Goal: Download file/media

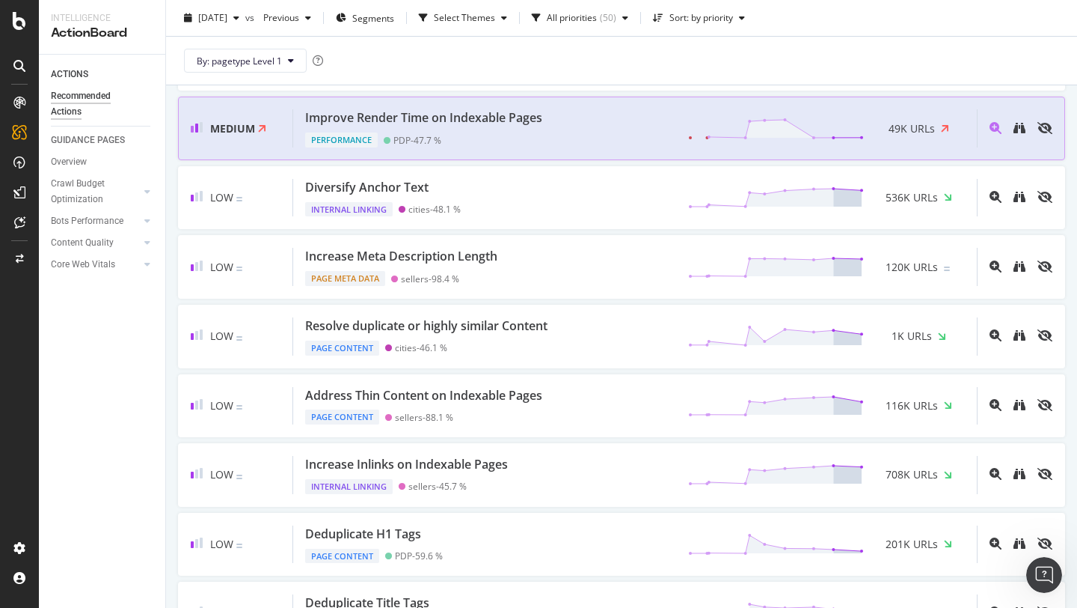
scroll to position [309, 0]
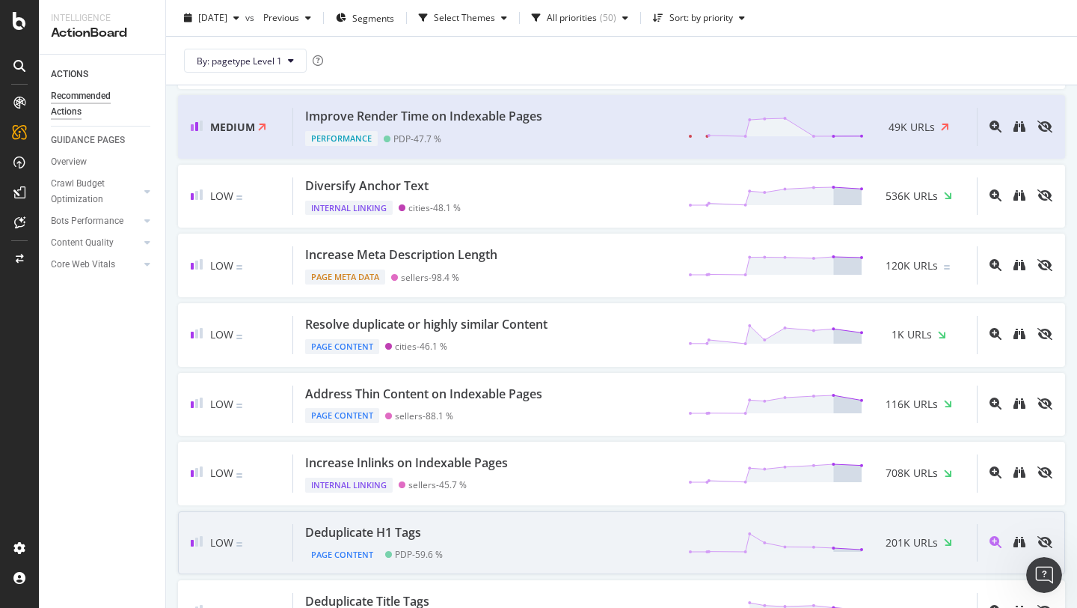
click at [515, 548] on div "Deduplicate H1 Tags Page Content PDP - 59.6 % 201K URLs" at bounding box center [635, 543] width 684 height 38
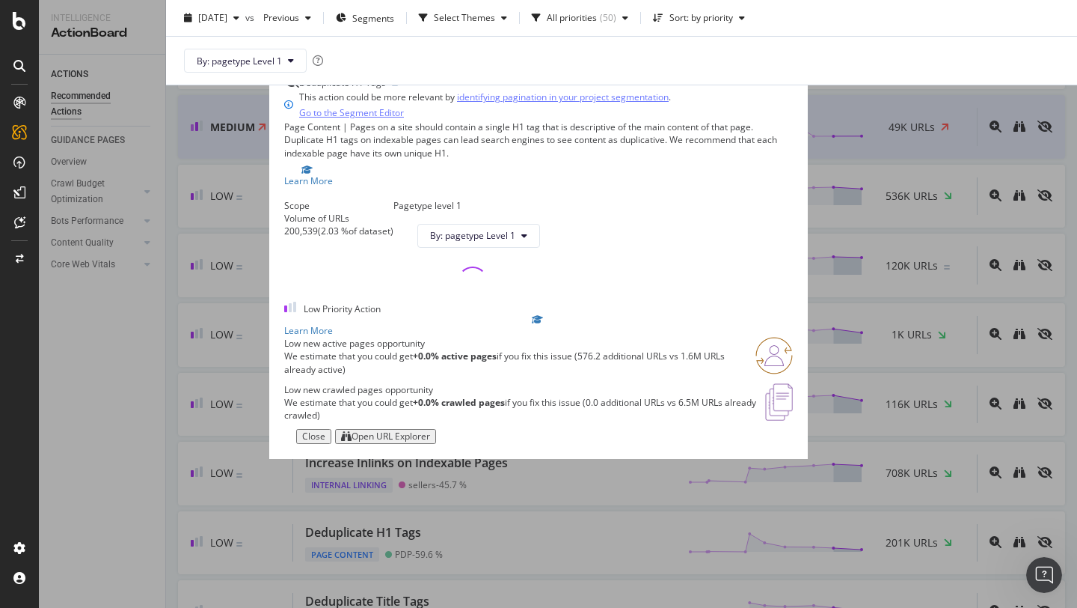
click at [430, 441] on div "Open URL Explorer" at bounding box center [391, 436] width 79 height 10
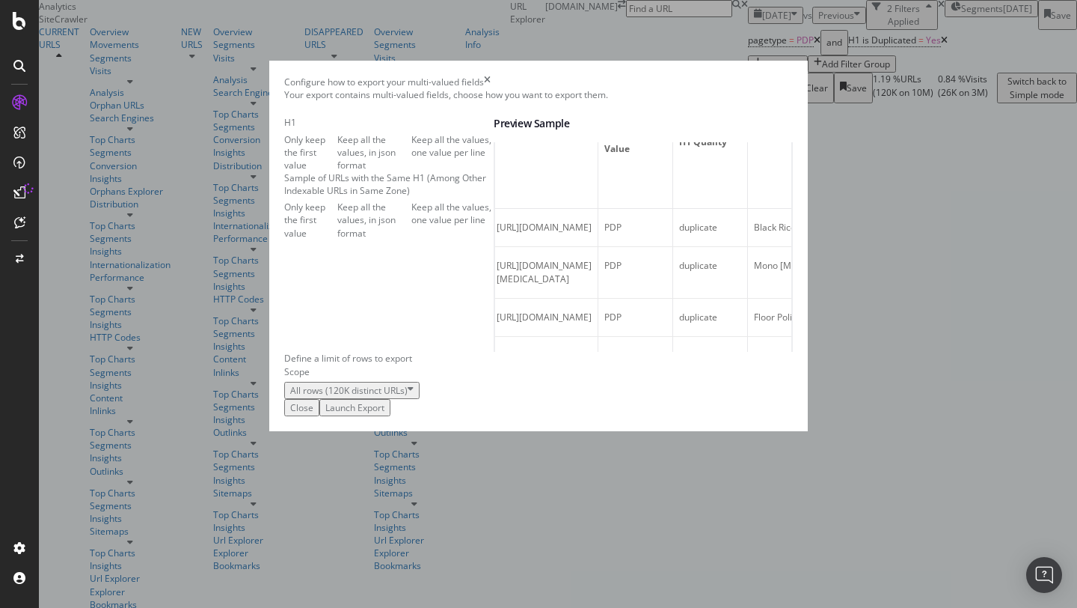
scroll to position [0, 5]
click at [391, 171] on div "Only keep the first value Keep all the values, in json format Keep all the valu…" at bounding box center [388, 152] width 209 height 38
click at [391, 171] on div "Keep all the values, in json format" at bounding box center [374, 152] width 74 height 38
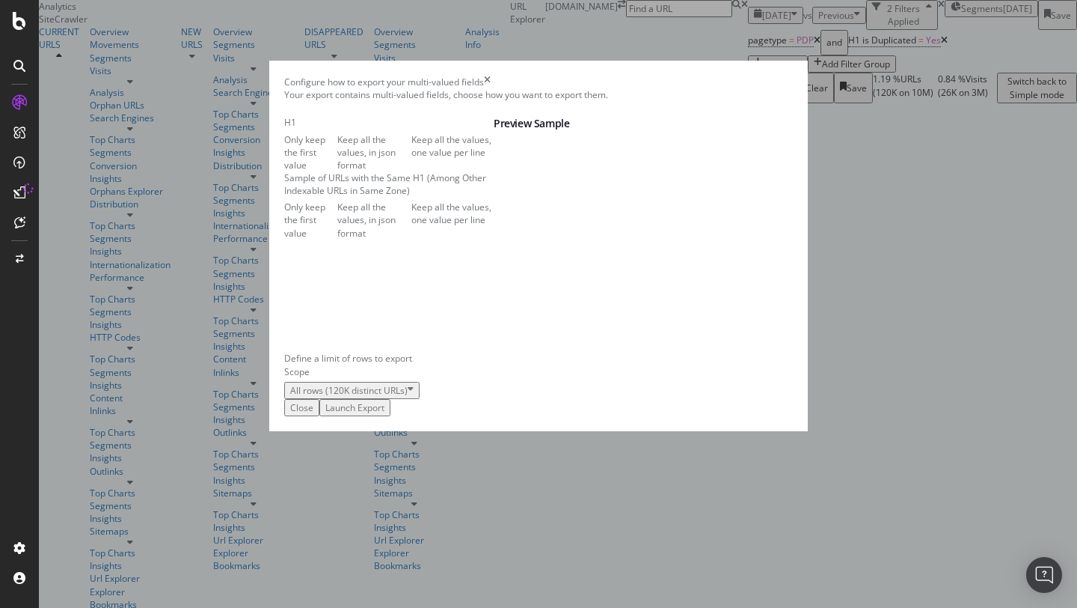
click at [361, 239] on div "Keep all the values, in json format" at bounding box center [374, 220] width 74 height 38
click at [385, 414] on div "Launch Export" at bounding box center [354, 407] width 59 height 13
